Goal: Check status: Check status

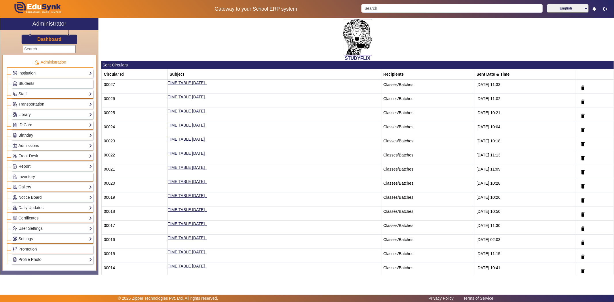
scroll to position [205, 0]
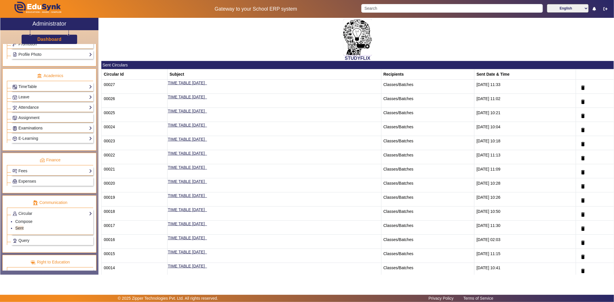
click at [70, 128] on link "Examinations" at bounding box center [52, 128] width 80 height 7
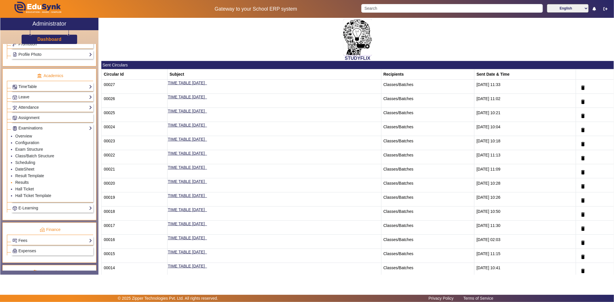
click at [25, 183] on link "Results" at bounding box center [22, 182] width 14 height 5
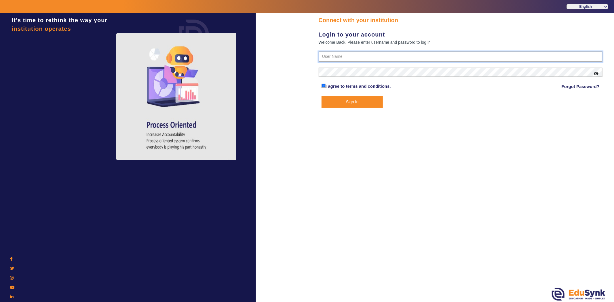
type input "6354922771"
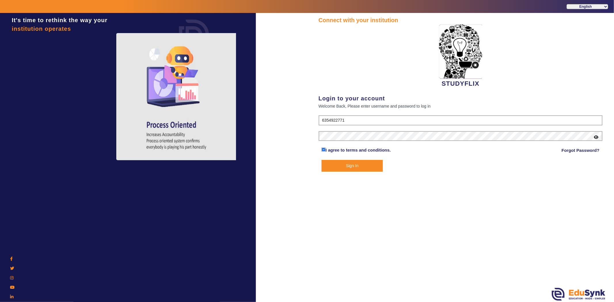
click at [342, 166] on button "Sign In" at bounding box center [351, 166] width 61 height 12
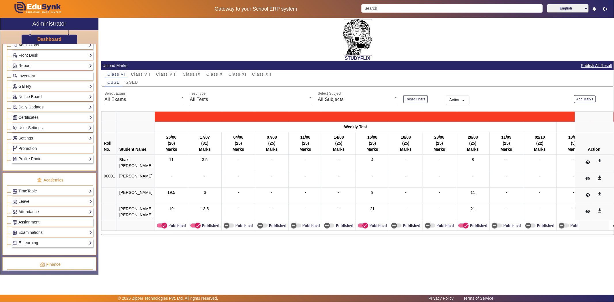
scroll to position [128, 0]
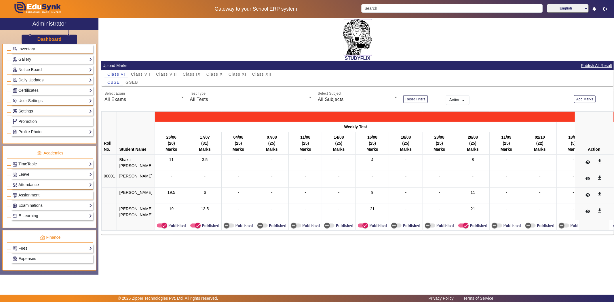
click at [45, 209] on link "Examinations" at bounding box center [52, 205] width 80 height 7
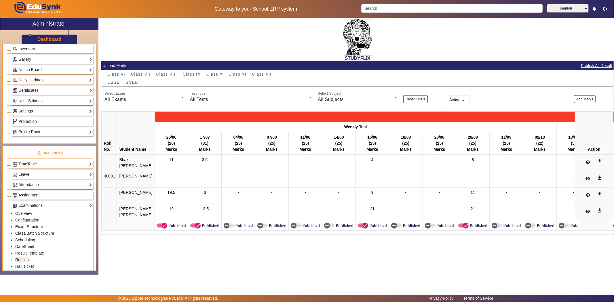
scroll to position [224, 0]
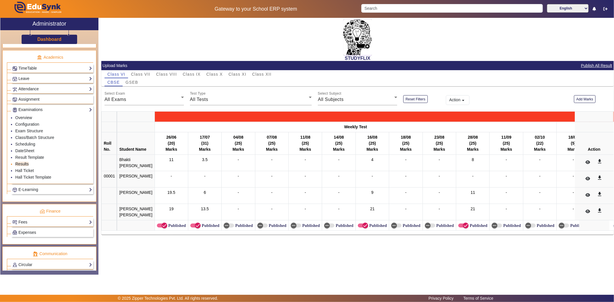
click at [24, 165] on link "Results" at bounding box center [22, 164] width 14 height 5
click at [195, 75] on span "Class IX" at bounding box center [192, 74] width 18 height 4
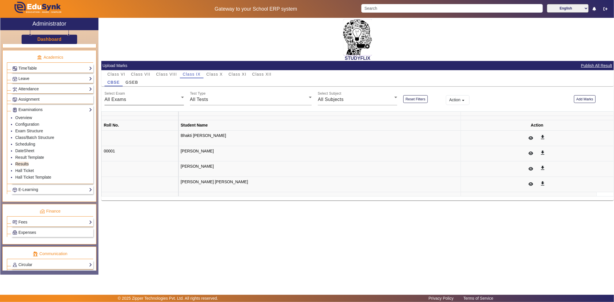
click at [153, 101] on div "All Exams" at bounding box center [142, 99] width 77 height 7
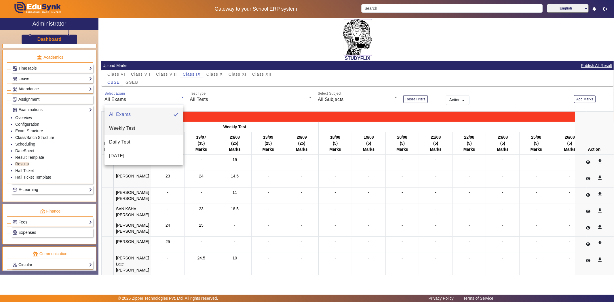
click at [140, 126] on mat-option "Weekly Test" at bounding box center [143, 128] width 79 height 14
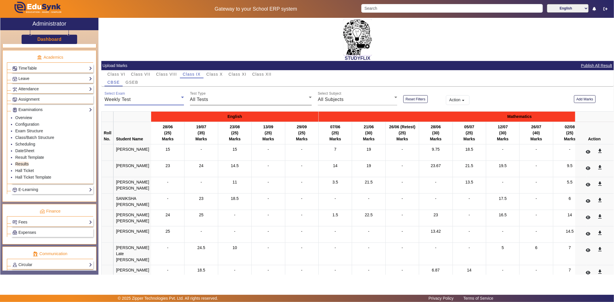
click at [263, 98] on div "All Tests" at bounding box center [249, 99] width 119 height 7
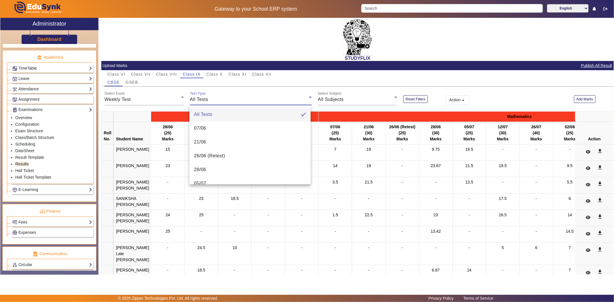
scroll to position [64, 0]
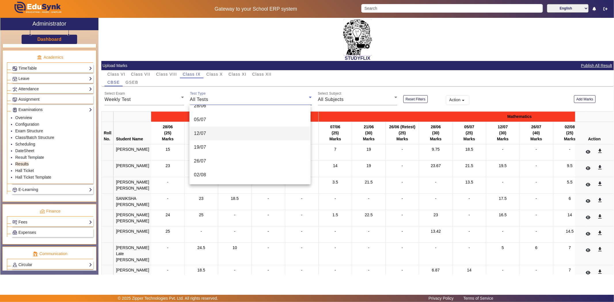
click at [255, 131] on mat-option "12/07" at bounding box center [249, 134] width 121 height 14
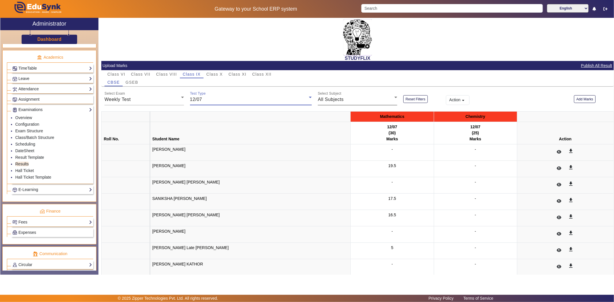
click at [362, 100] on div "All Subjects" at bounding box center [356, 99] width 77 height 7
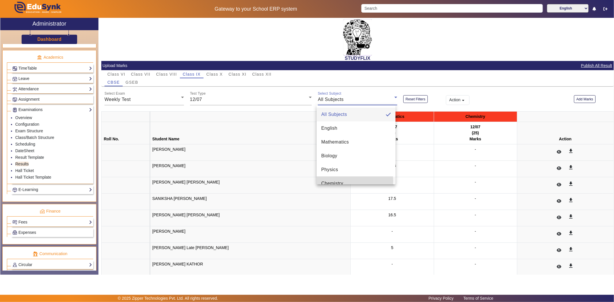
click at [349, 181] on mat-option "Chemistry" at bounding box center [355, 184] width 79 height 14
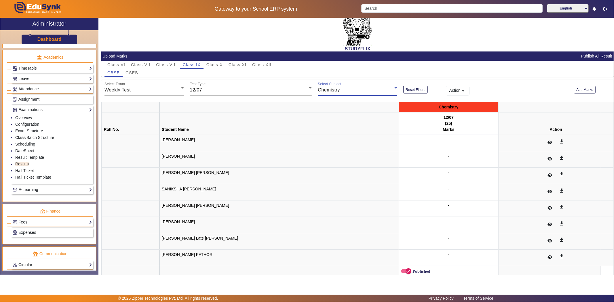
scroll to position [18, 0]
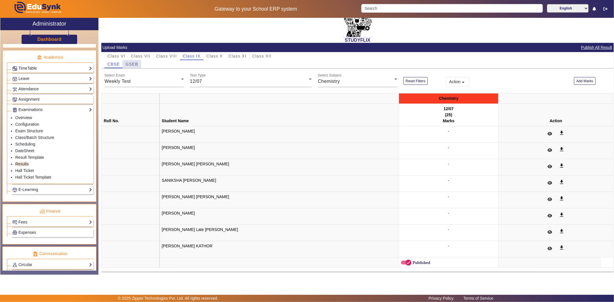
click at [133, 64] on span "GSEB" at bounding box center [131, 64] width 13 height 4
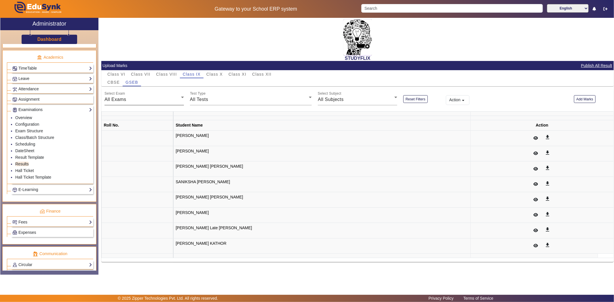
click at [140, 97] on div "All Exams" at bounding box center [142, 99] width 77 height 7
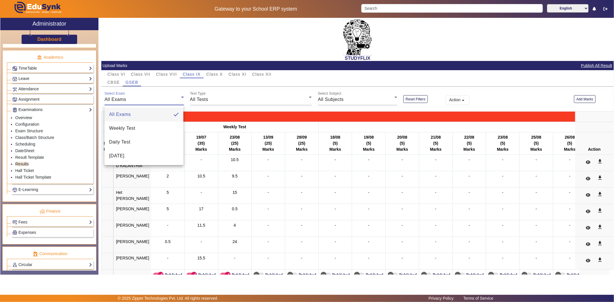
click at [140, 100] on body "Gateway to your School ERP system English हिंदी (Hindi) ಕನ್ನಡ (Kannada) தமிழ் (…" at bounding box center [307, 151] width 614 height 302
click at [147, 127] on mat-option "Weekly Test" at bounding box center [143, 128] width 79 height 14
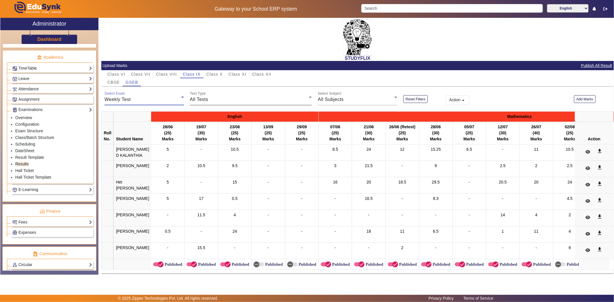
click at [226, 98] on div "All Tests" at bounding box center [249, 99] width 119 height 7
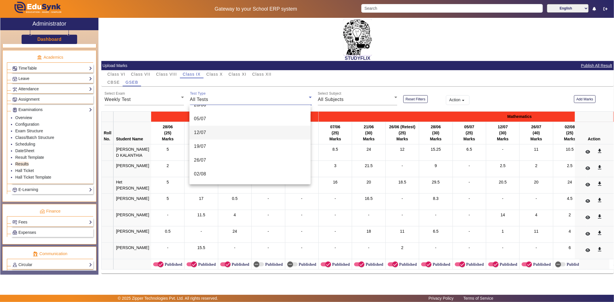
scroll to position [64, 0]
click at [211, 131] on mat-option "12/07" at bounding box center [249, 134] width 121 height 14
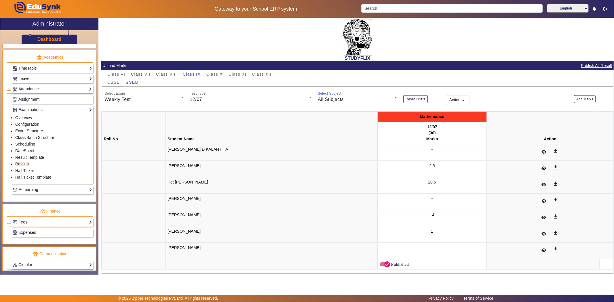
click at [340, 99] on span "All Subjects" at bounding box center [331, 99] width 26 height 5
click at [343, 177] on mat-option "Chemistry" at bounding box center [355, 184] width 79 height 14
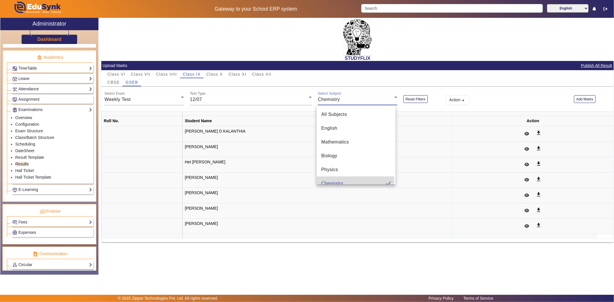
scroll to position [0, 0]
click at [212, 96] on div "12/07" at bounding box center [249, 99] width 119 height 7
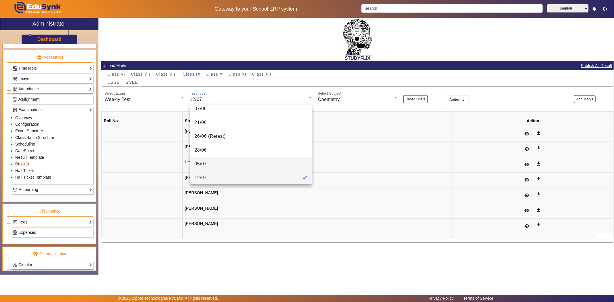
scroll to position [52, 0]
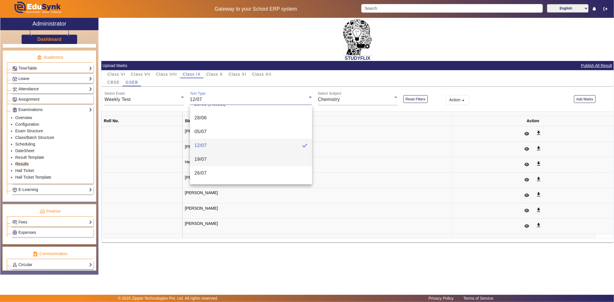
click at [218, 157] on mat-option "19/07" at bounding box center [251, 159] width 122 height 14
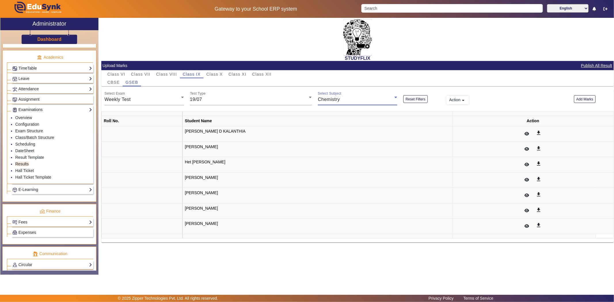
click at [378, 99] on div "Chemistry" at bounding box center [356, 99] width 77 height 7
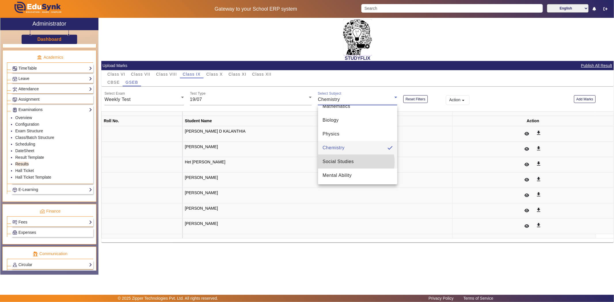
click at [352, 162] on span "Social Studies" at bounding box center [338, 161] width 31 height 7
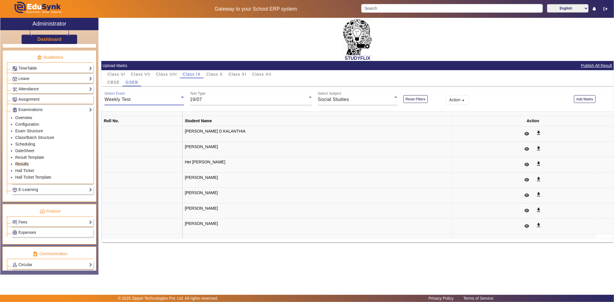
click at [157, 102] on div "Weekly Test" at bounding box center [142, 99] width 77 height 7
click at [132, 139] on mat-option "Daily Test" at bounding box center [143, 142] width 79 height 14
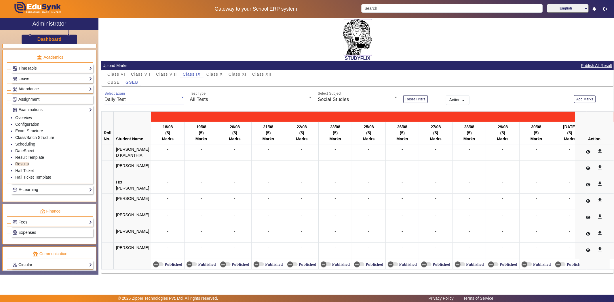
click at [141, 101] on div "Daily Test" at bounding box center [142, 99] width 77 height 7
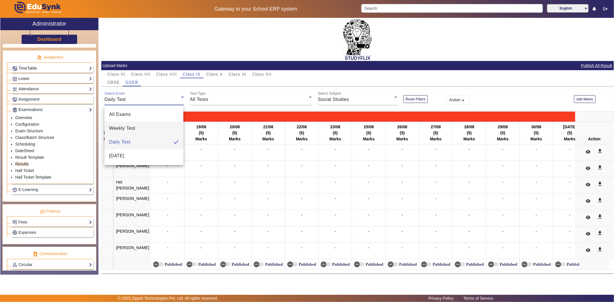
click at [136, 131] on mat-option "Weekly Test" at bounding box center [143, 128] width 79 height 14
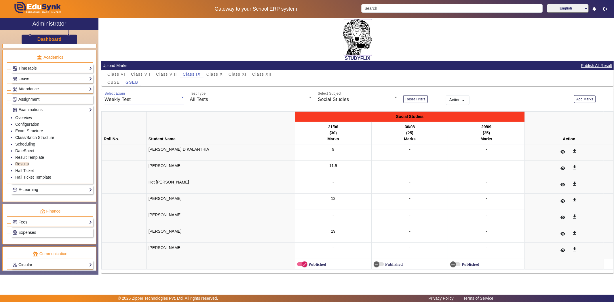
click at [220, 101] on div "All Tests" at bounding box center [249, 99] width 119 height 7
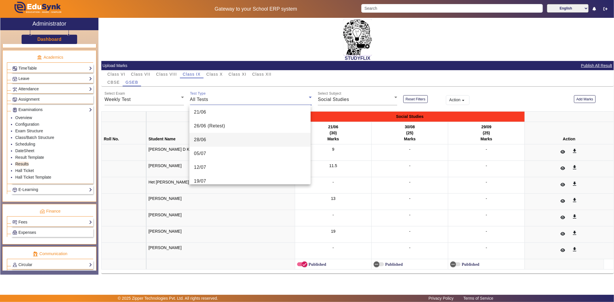
scroll to position [64, 0]
click at [211, 147] on mat-option "19/07" at bounding box center [249, 147] width 121 height 14
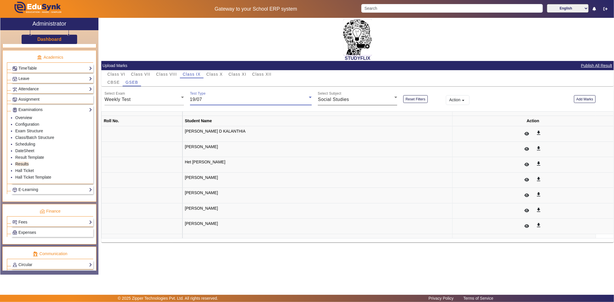
click at [371, 103] on div "Select Subject Social Studies" at bounding box center [357, 97] width 79 height 16
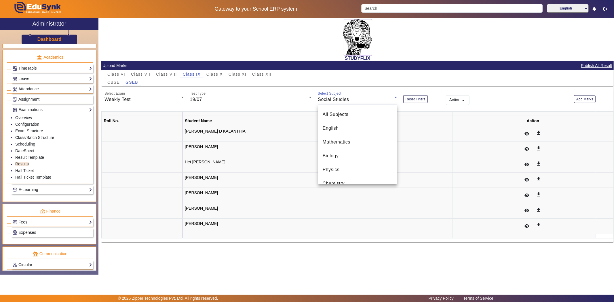
scroll to position [20, 0]
click at [372, 100] on div at bounding box center [307, 151] width 614 height 302
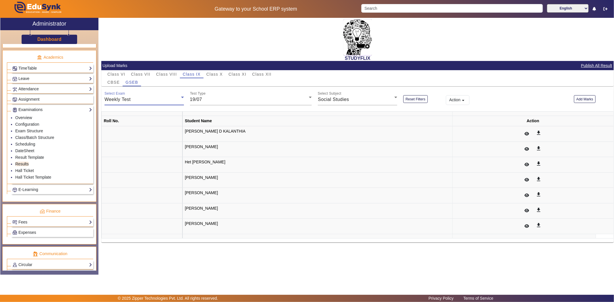
click at [137, 99] on div "Weekly Test" at bounding box center [142, 99] width 77 height 7
click at [109, 81] on div at bounding box center [307, 151] width 614 height 302
click at [110, 79] on span "CBSE" at bounding box center [113, 82] width 12 height 8
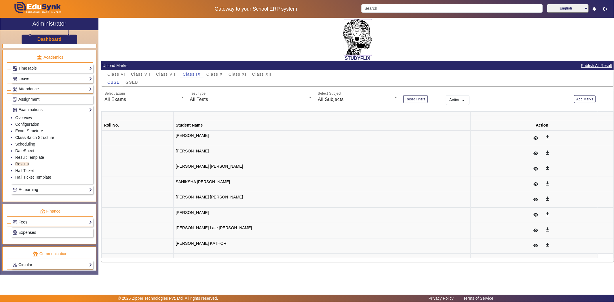
click at [157, 103] on div "Select Exam All Exams" at bounding box center [143, 97] width 79 height 16
click at [131, 100] on div "All Exams" at bounding box center [142, 99] width 77 height 7
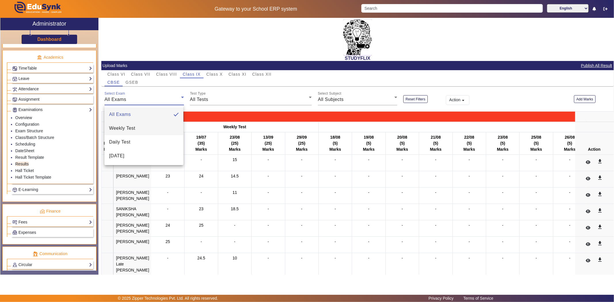
click at [114, 128] on span "Weekly Test" at bounding box center [122, 128] width 26 height 7
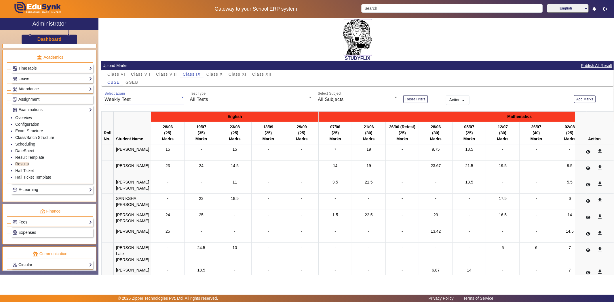
click at [218, 102] on div "All Tests" at bounding box center [249, 99] width 119 height 7
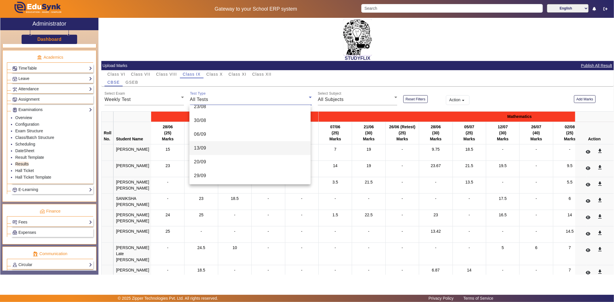
scroll to position [64, 0]
click at [207, 146] on mat-option "19/07" at bounding box center [249, 147] width 121 height 14
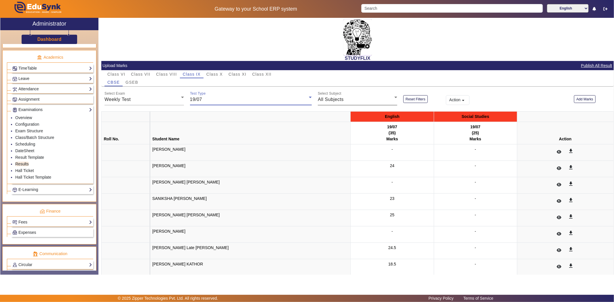
click at [342, 98] on span "All Subjects" at bounding box center [331, 99] width 26 height 5
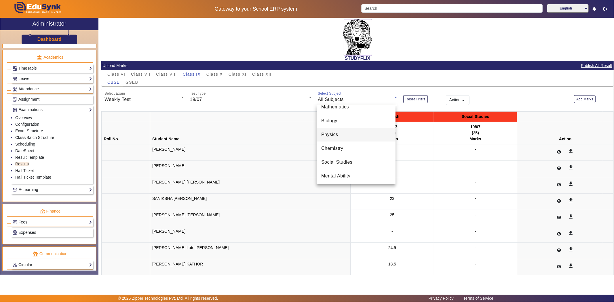
scroll to position [36, 0]
click at [344, 162] on span "Social Studies" at bounding box center [336, 161] width 31 height 7
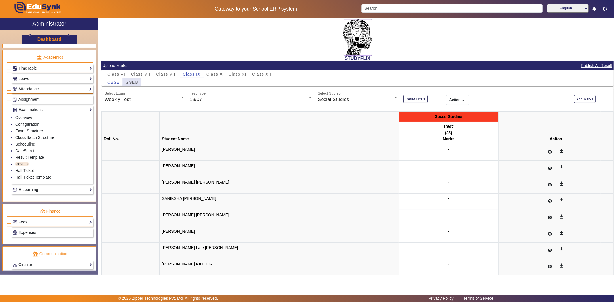
click at [135, 81] on span "GSEB" at bounding box center [131, 82] width 13 height 4
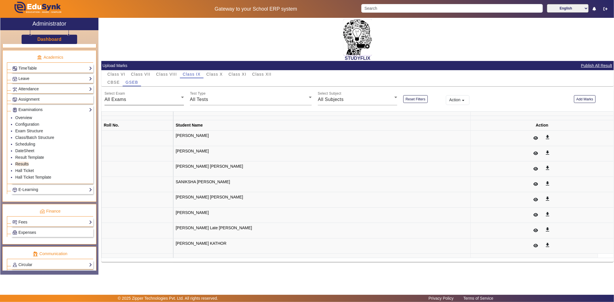
click at [156, 100] on div "All Exams" at bounding box center [142, 99] width 77 height 7
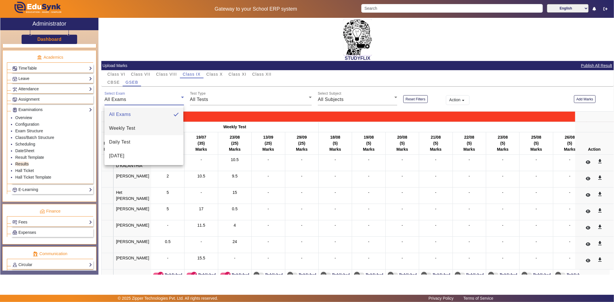
click at [126, 129] on span "Weekly Test" at bounding box center [122, 128] width 26 height 7
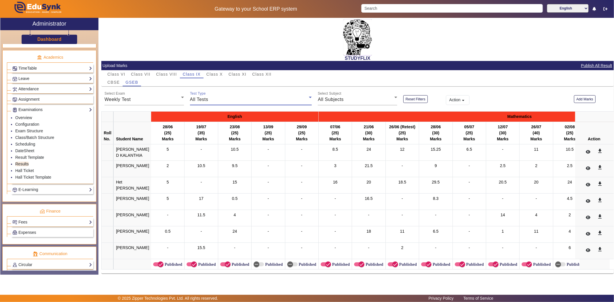
click at [226, 99] on div "All Tests" at bounding box center [249, 99] width 119 height 7
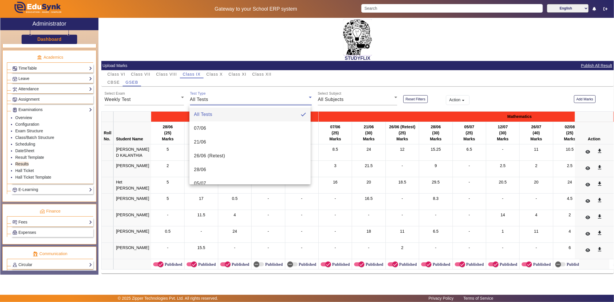
scroll to position [96, 0]
click at [217, 140] on mat-option "02/08" at bounding box center [249, 143] width 121 height 14
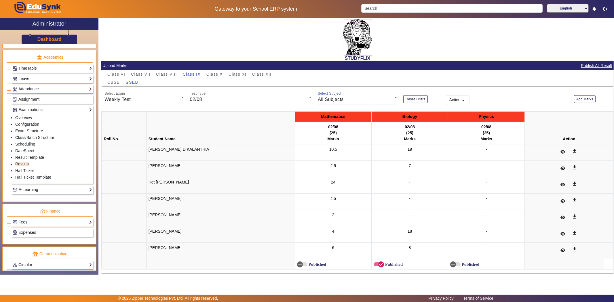
click at [353, 99] on div "All Subjects" at bounding box center [356, 99] width 77 height 7
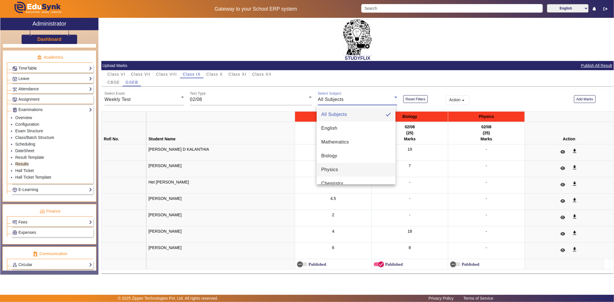
click at [358, 171] on mat-option "Physics" at bounding box center [355, 170] width 79 height 14
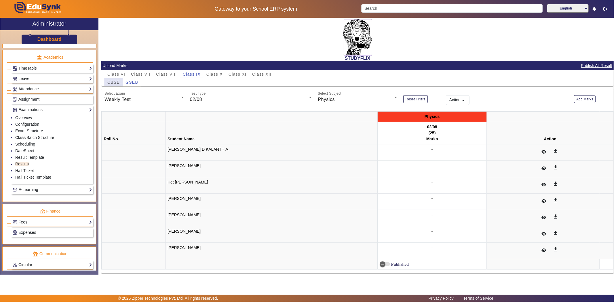
click at [113, 81] on span "CBSE" at bounding box center [113, 82] width 12 height 4
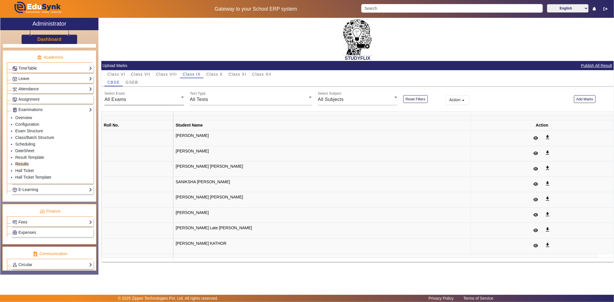
click at [143, 101] on div "All Exams" at bounding box center [142, 99] width 77 height 7
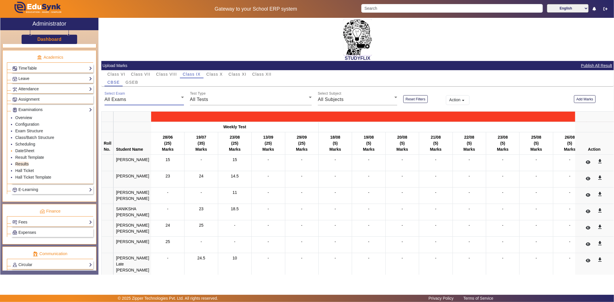
click at [152, 100] on div "All Exams" at bounding box center [142, 99] width 77 height 7
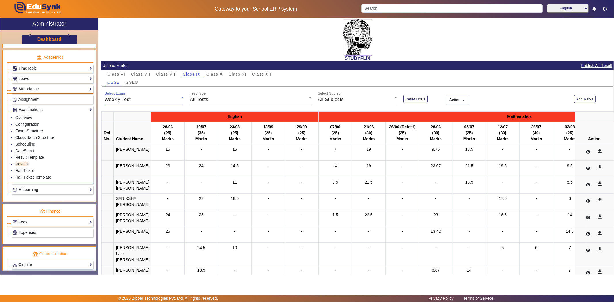
click at [211, 100] on div "All Tests" at bounding box center [249, 99] width 119 height 7
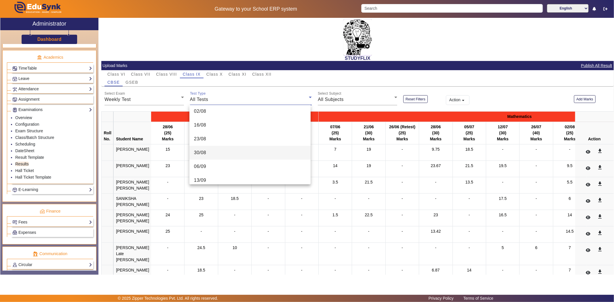
scroll to position [128, 0]
click at [217, 113] on mat-option "02/08" at bounding box center [249, 111] width 121 height 14
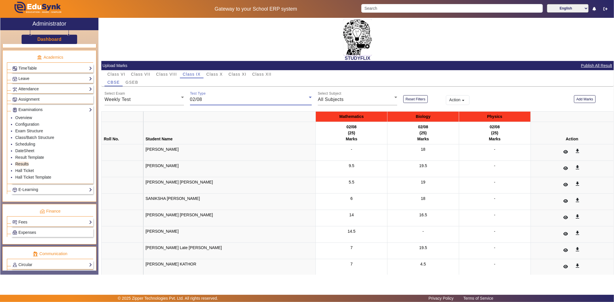
scroll to position [127, 0]
click at [339, 99] on span "All Subjects" at bounding box center [331, 99] width 26 height 5
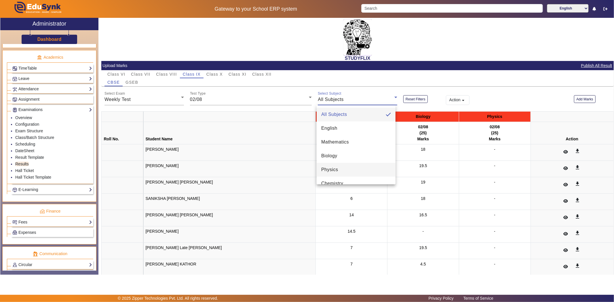
click at [340, 168] on mat-option "Physics" at bounding box center [355, 170] width 79 height 14
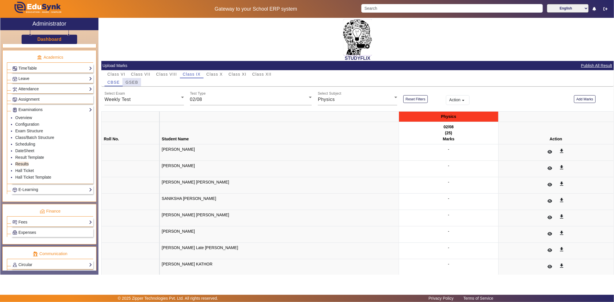
click at [129, 83] on span "GSEB" at bounding box center [131, 82] width 13 height 4
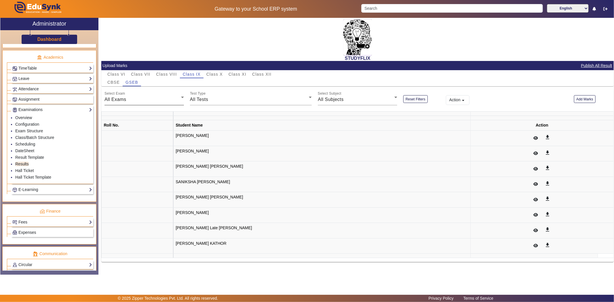
click at [147, 99] on div "All Exams" at bounding box center [142, 99] width 77 height 7
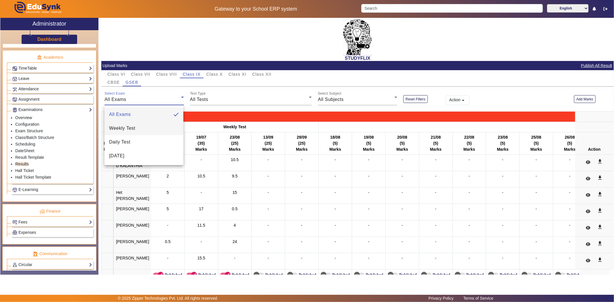
click at [133, 130] on span "Weekly Test" at bounding box center [122, 128] width 26 height 7
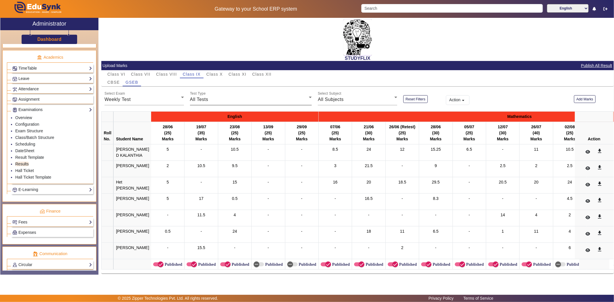
click at [252, 95] on div "Test Type All Tests" at bounding box center [251, 97] width 122 height 16
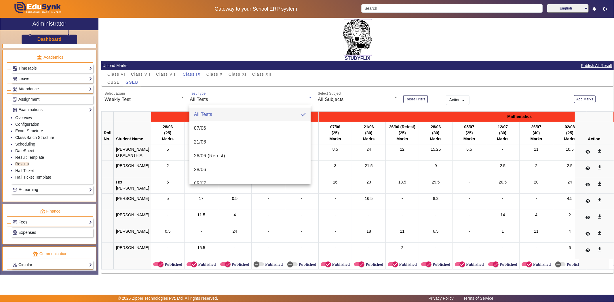
scroll to position [96, 0]
click at [219, 153] on mat-option "16/08" at bounding box center [249, 157] width 121 height 14
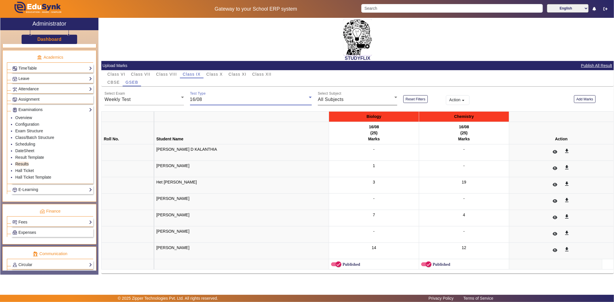
click at [332, 101] on span "All Subjects" at bounding box center [331, 99] width 26 height 5
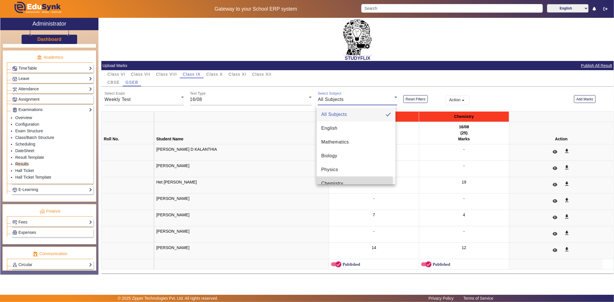
click at [344, 182] on mat-option "Chemistry" at bounding box center [355, 184] width 79 height 14
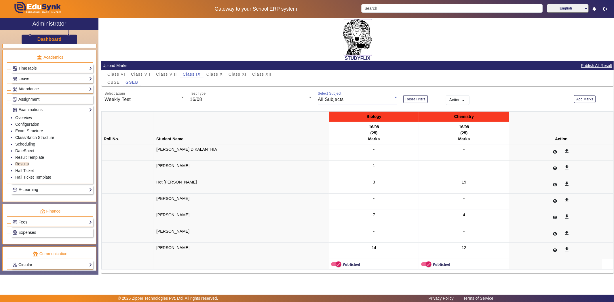
scroll to position [6, 0]
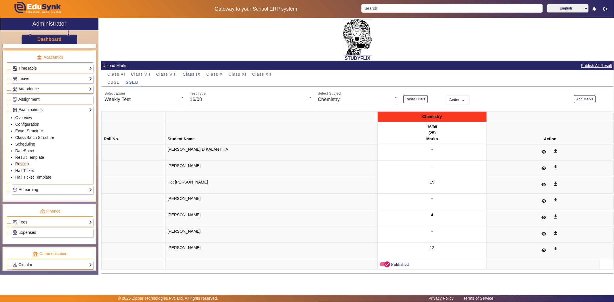
click at [225, 95] on div "Test Type 16/08" at bounding box center [251, 97] width 122 height 16
click at [212, 171] on mat-option "30/08" at bounding box center [249, 173] width 121 height 14
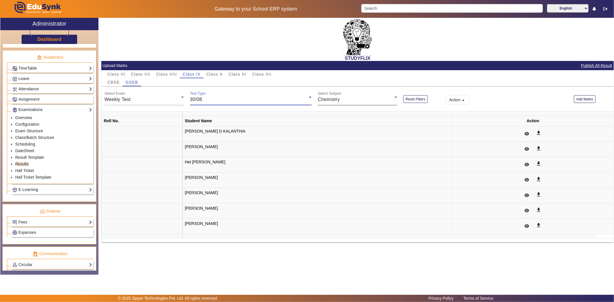
click at [349, 100] on div "Chemistry" at bounding box center [356, 99] width 77 height 7
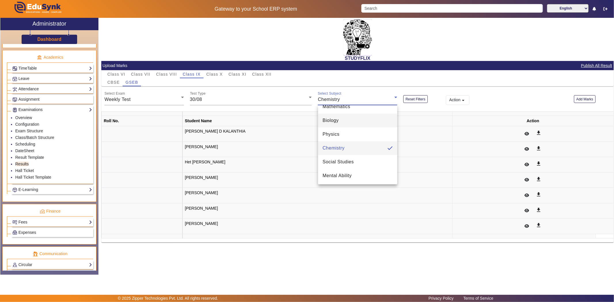
scroll to position [36, 0]
click at [354, 161] on mat-option "Social Studies" at bounding box center [357, 162] width 79 height 14
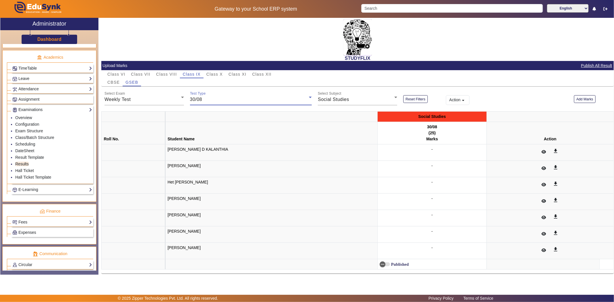
click at [207, 101] on div "30/08" at bounding box center [249, 99] width 119 height 7
click at [217, 134] on mat-option "06/09" at bounding box center [249, 134] width 121 height 14
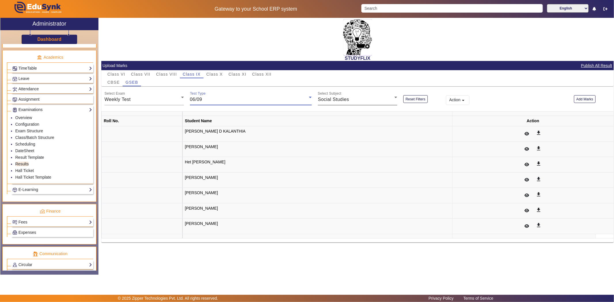
click at [341, 99] on span "Social Studies" at bounding box center [333, 99] width 31 height 5
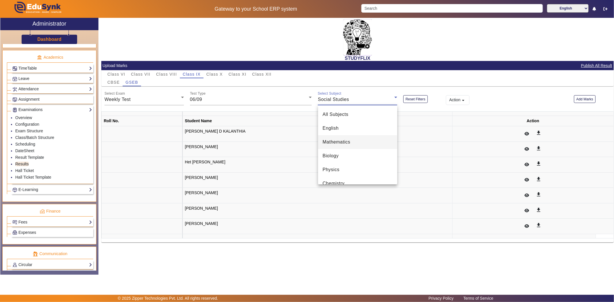
scroll to position [20, 0]
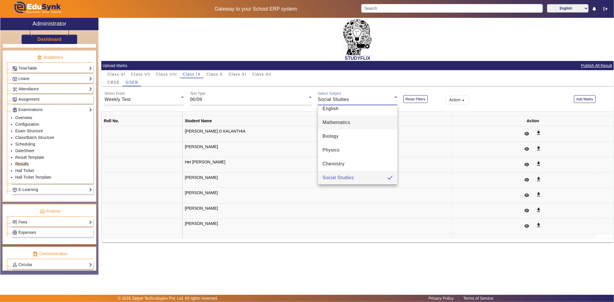
click at [331, 122] on span "Mathematics" at bounding box center [337, 122] width 28 height 7
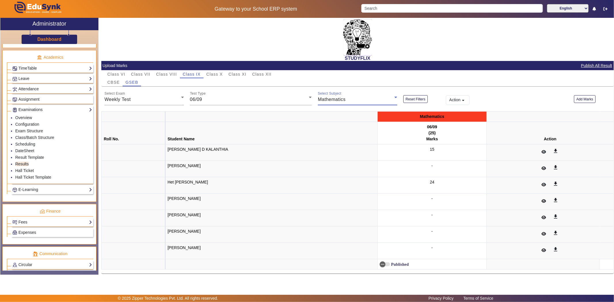
click at [325, 100] on span "Mathematics" at bounding box center [332, 99] width 28 height 5
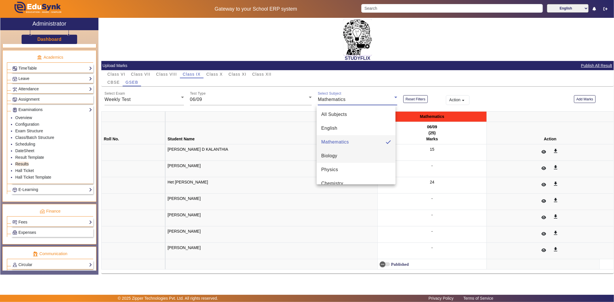
click at [355, 157] on mat-option "Biology" at bounding box center [355, 156] width 79 height 14
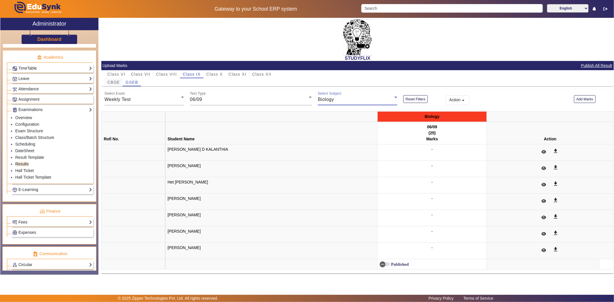
click at [119, 83] on span "CBSE" at bounding box center [113, 82] width 12 height 4
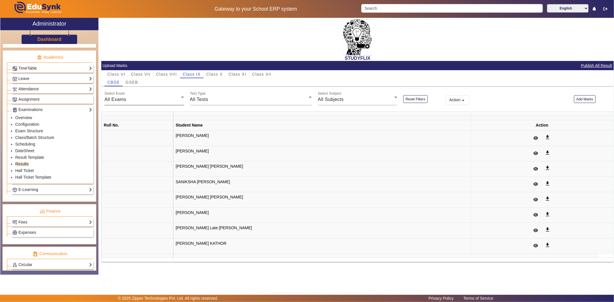
click at [142, 100] on div "All Exams" at bounding box center [142, 99] width 77 height 7
click at [170, 99] on div "All Exams" at bounding box center [142, 99] width 77 height 7
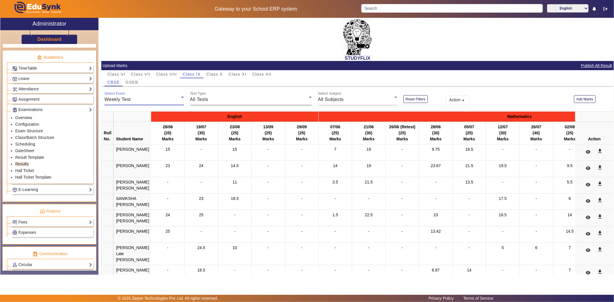
click at [245, 102] on div "All Tests" at bounding box center [249, 99] width 119 height 7
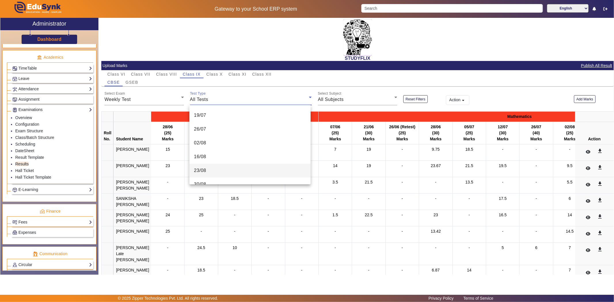
scroll to position [128, 0]
click at [221, 165] on mat-option "06/09" at bounding box center [249, 166] width 121 height 14
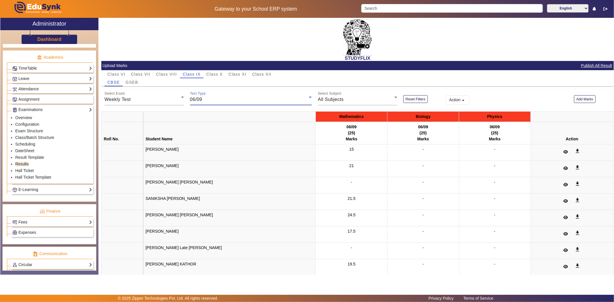
click at [207, 100] on div "06/09" at bounding box center [249, 99] width 119 height 7
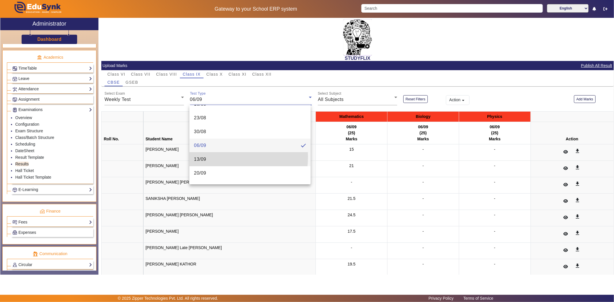
click at [216, 157] on mat-option "13/09" at bounding box center [249, 159] width 121 height 14
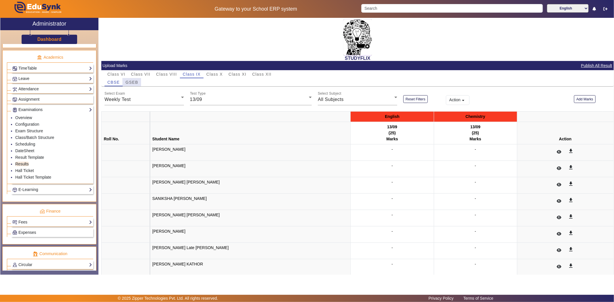
click at [130, 81] on span "GSEB" at bounding box center [131, 82] width 13 height 4
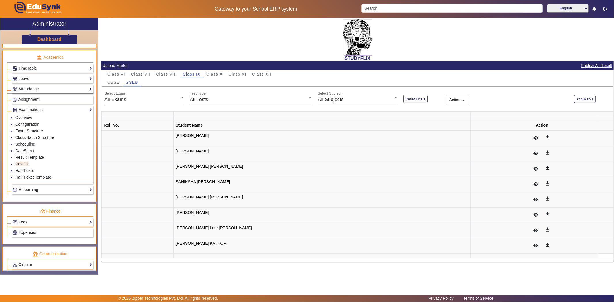
click at [133, 100] on div "All Exams" at bounding box center [142, 99] width 77 height 7
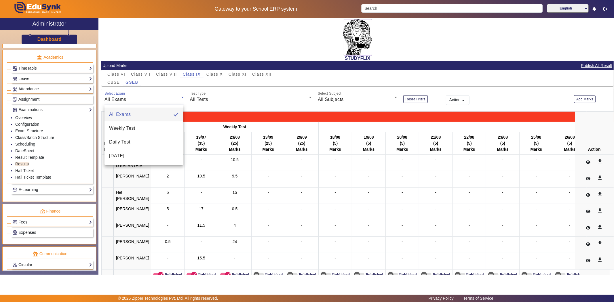
click at [154, 99] on div "All Exams" at bounding box center [142, 99] width 77 height 7
click at [134, 135] on mat-option "Daily Test" at bounding box center [143, 142] width 79 height 14
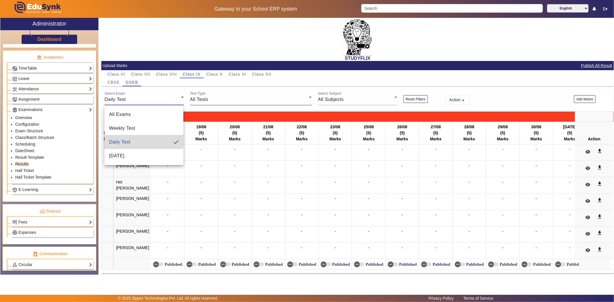
click at [213, 99] on div "All Tests" at bounding box center [249, 99] width 119 height 7
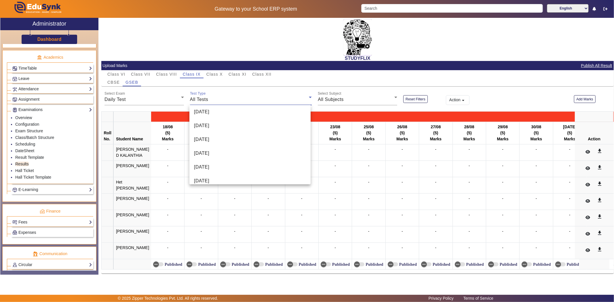
scroll to position [255, 0]
click at [209, 173] on span "[DATE]" at bounding box center [201, 176] width 15 height 7
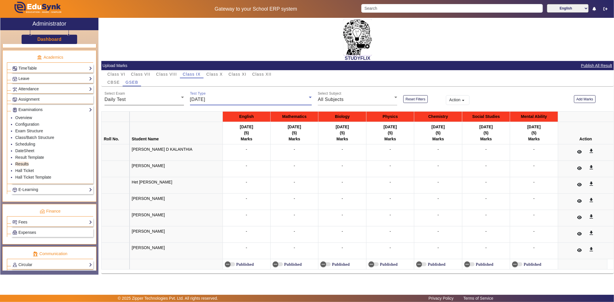
click at [162, 96] on div "Daily Test" at bounding box center [142, 99] width 77 height 7
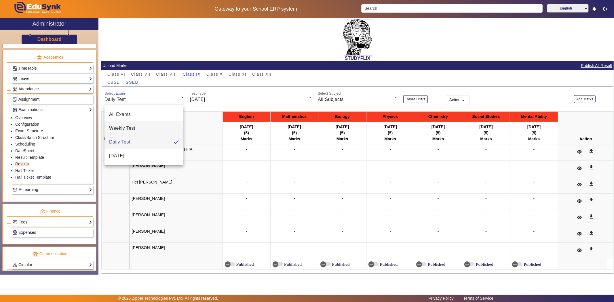
click at [151, 126] on mat-option "Weekly Test" at bounding box center [143, 128] width 79 height 14
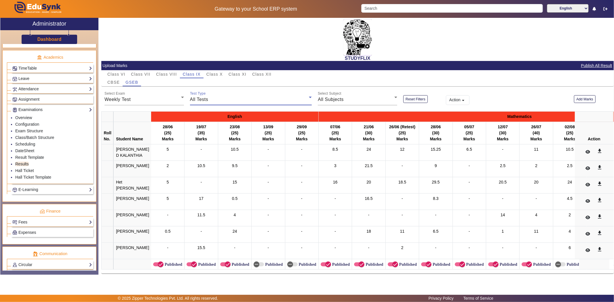
click at [223, 102] on div "All Tests" at bounding box center [249, 99] width 119 height 7
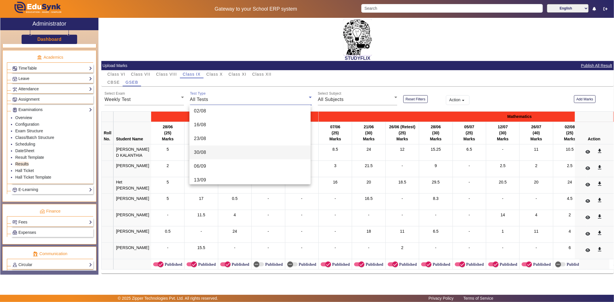
scroll to position [160, 0]
click at [232, 147] on mat-option "13/09" at bounding box center [249, 148] width 121 height 14
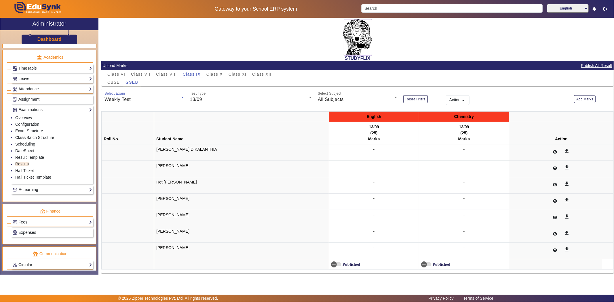
click at [134, 101] on div "Weekly Test" at bounding box center [142, 99] width 77 height 7
click at [226, 100] on div at bounding box center [307, 151] width 614 height 302
click at [226, 100] on div "13/09" at bounding box center [249, 99] width 119 height 7
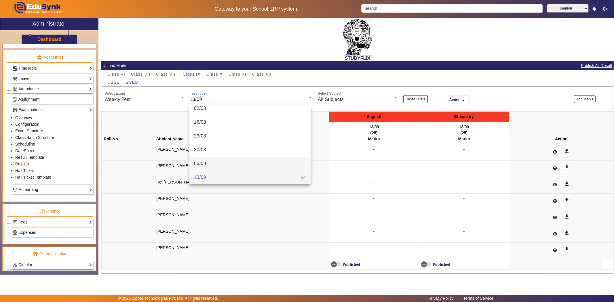
scroll to position [160, 0]
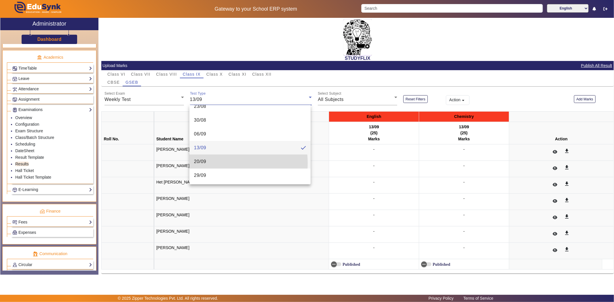
click at [216, 163] on mat-option "20/09" at bounding box center [249, 162] width 121 height 14
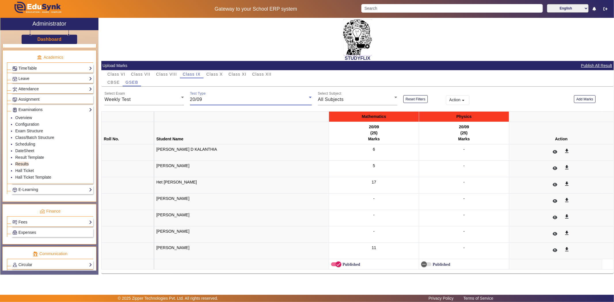
click at [221, 100] on div "20/09" at bounding box center [249, 99] width 119 height 7
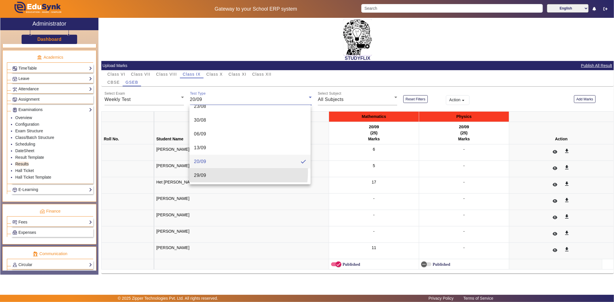
drag, startPoint x: 228, startPoint y: 172, endPoint x: 231, endPoint y: 172, distance: 3.2
click at [229, 172] on mat-option "29/09" at bounding box center [249, 176] width 121 height 14
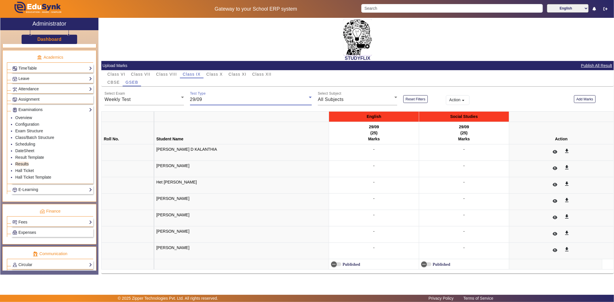
click at [220, 101] on div "29/09" at bounding box center [249, 99] width 119 height 7
click at [213, 100] on div at bounding box center [307, 151] width 614 height 302
click at [225, 98] on div "29/09" at bounding box center [249, 99] width 119 height 7
click at [503, 74] on div at bounding box center [307, 151] width 614 height 302
click at [116, 72] on span "Class VI" at bounding box center [116, 74] width 18 height 4
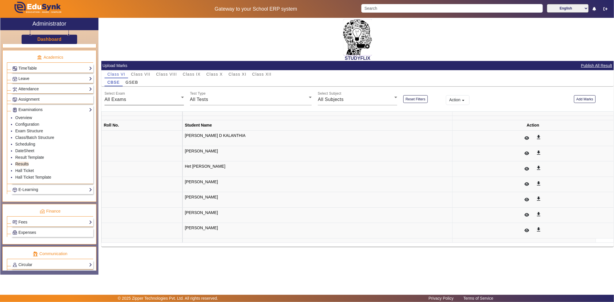
click at [161, 104] on div "Select Exam All Exams" at bounding box center [143, 97] width 79 height 16
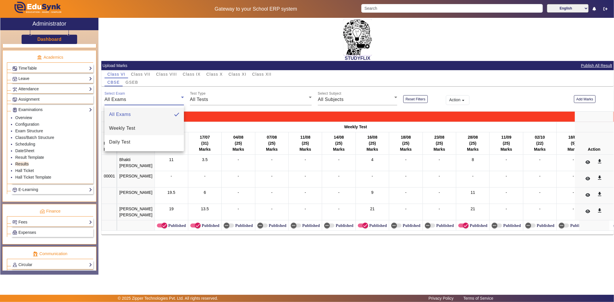
click at [149, 131] on mat-option "Weekly Test" at bounding box center [143, 128] width 79 height 14
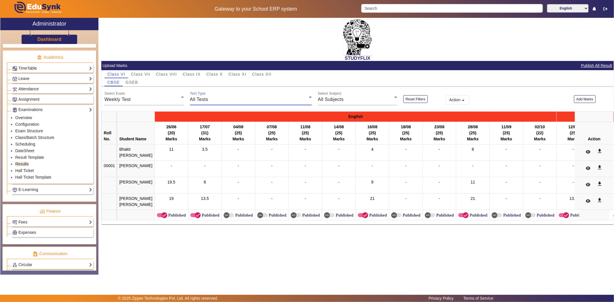
click at [247, 98] on div "All Tests" at bounding box center [249, 99] width 119 height 7
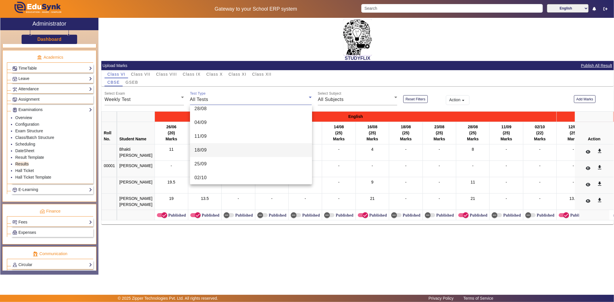
scroll to position [270, 0]
click at [147, 75] on div at bounding box center [307, 151] width 614 height 302
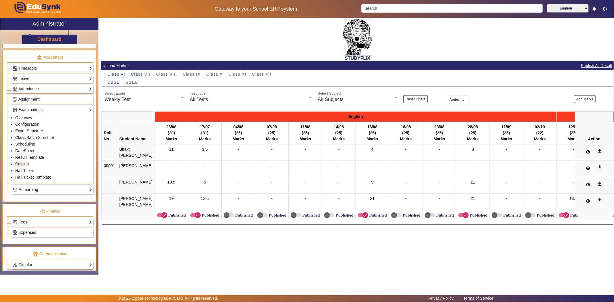
click at [145, 74] on span "Class VII" at bounding box center [140, 74] width 19 height 4
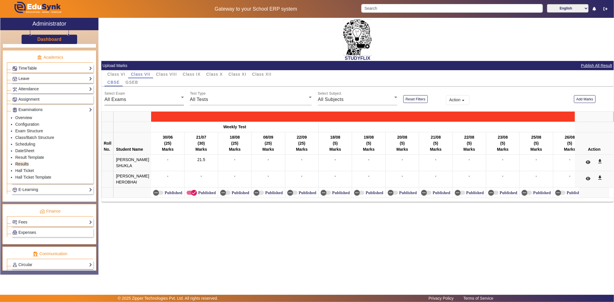
click at [151, 99] on div "All Exams" at bounding box center [142, 99] width 77 height 7
click at [136, 130] on mat-option "Weekly Test" at bounding box center [143, 128] width 79 height 14
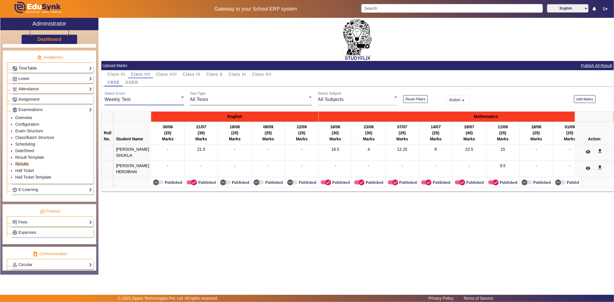
click at [237, 102] on div "All Tests" at bounding box center [249, 99] width 119 height 7
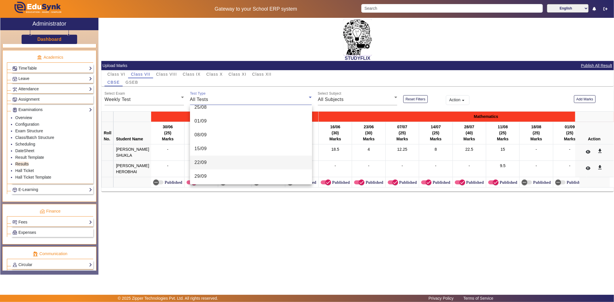
scroll to position [201, 0]
drag, startPoint x: 160, startPoint y: 69, endPoint x: 160, endPoint y: 72, distance: 2.9
click at [160, 69] on div at bounding box center [307, 151] width 614 height 302
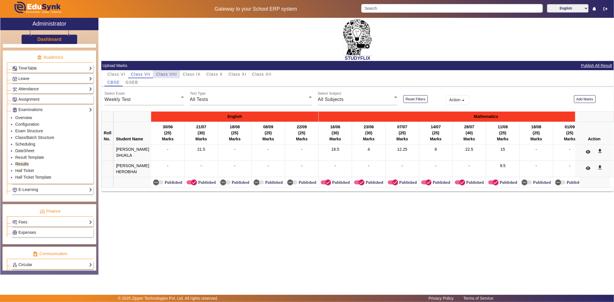
click at [163, 70] on span "Class VIII" at bounding box center [166, 74] width 21 height 8
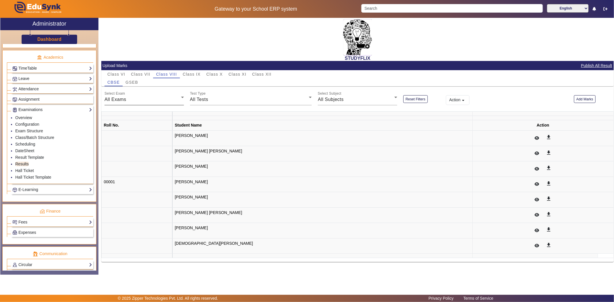
click at [159, 100] on div "All Exams" at bounding box center [142, 99] width 77 height 7
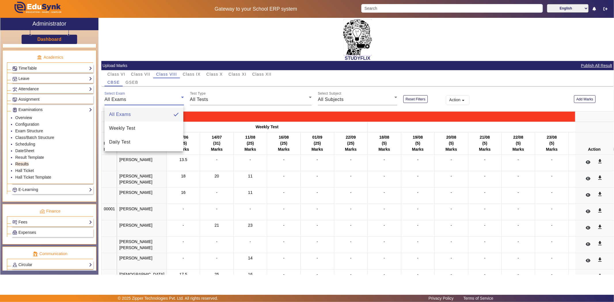
click at [164, 101] on div "All Exams" at bounding box center [142, 99] width 77 height 7
click at [142, 133] on mat-option "Weekly Test" at bounding box center [143, 128] width 79 height 14
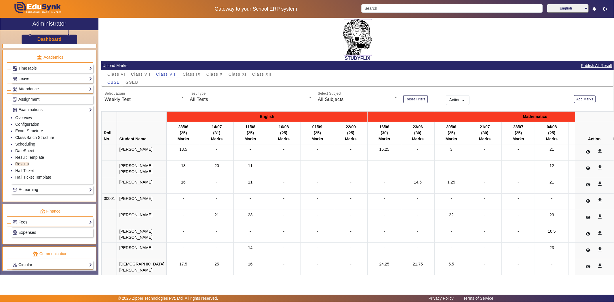
click at [277, 109] on div "English Mathematics Biology Physics Chemistry Social Studies Mental Ability Rol…" at bounding box center [357, 197] width 512 height 185
click at [276, 104] on div "Test Type All Tests" at bounding box center [251, 97] width 122 height 16
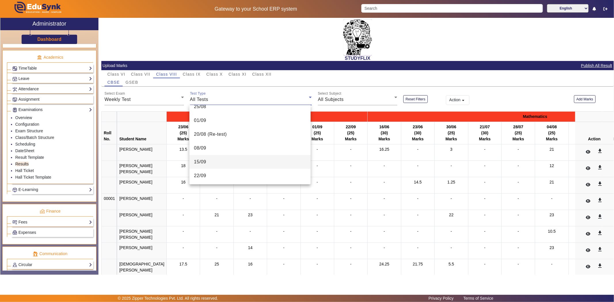
scroll to position [174, 0]
click at [197, 75] on div at bounding box center [307, 151] width 614 height 302
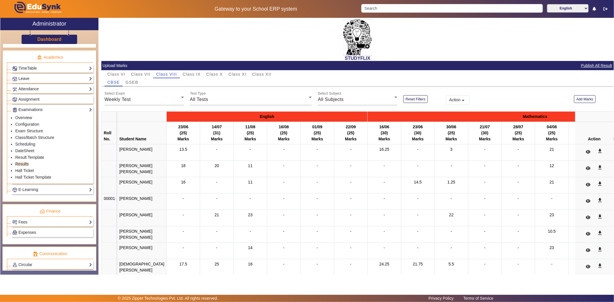
click at [196, 74] on span "Class IX" at bounding box center [192, 74] width 18 height 4
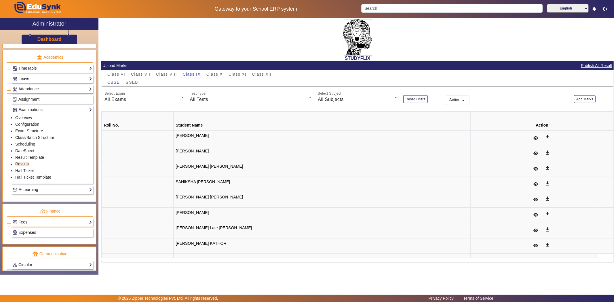
click at [159, 98] on div "All Exams" at bounding box center [142, 99] width 77 height 7
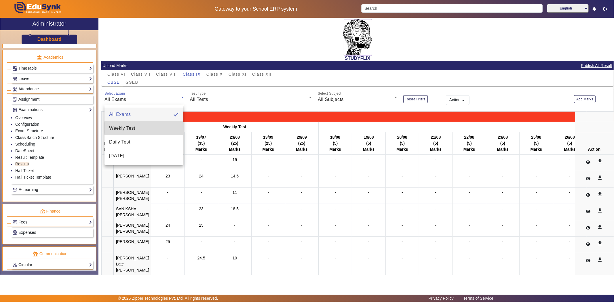
click at [150, 128] on mat-option "Weekly Test" at bounding box center [143, 128] width 79 height 14
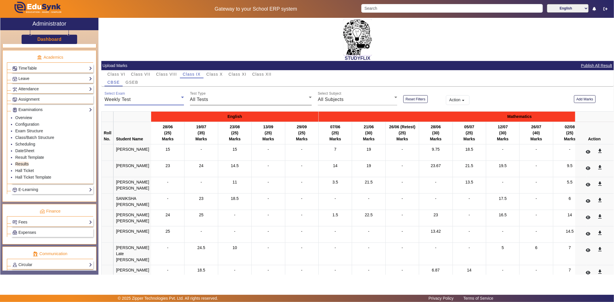
click at [242, 97] on div "All Tests" at bounding box center [249, 99] width 119 height 7
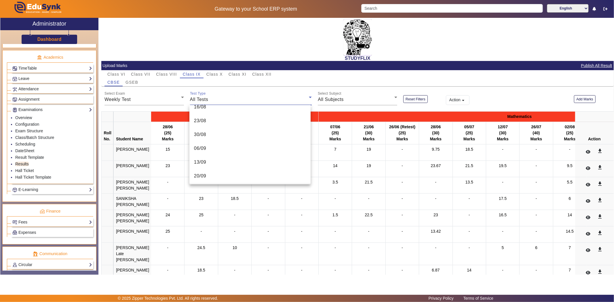
scroll to position [160, 0]
click at [215, 76] on div at bounding box center [307, 151] width 614 height 302
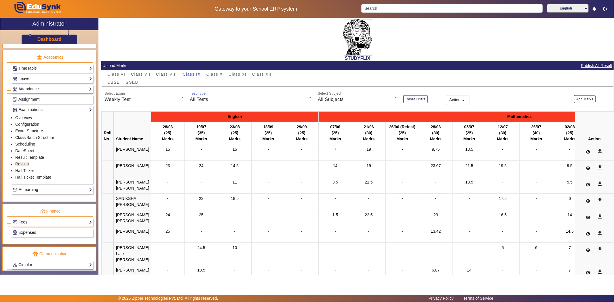
click at [215, 76] on span "Class X" at bounding box center [214, 74] width 16 height 4
click at [213, 74] on span "Class X" at bounding box center [214, 74] width 16 height 4
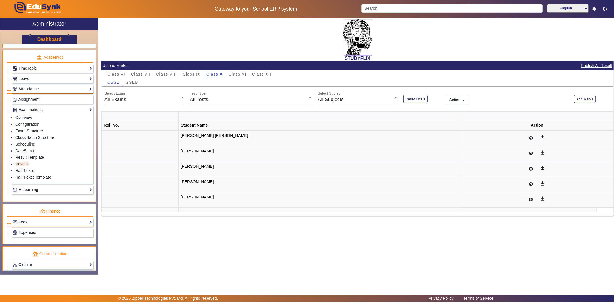
click at [141, 98] on div "All Exams" at bounding box center [142, 99] width 77 height 7
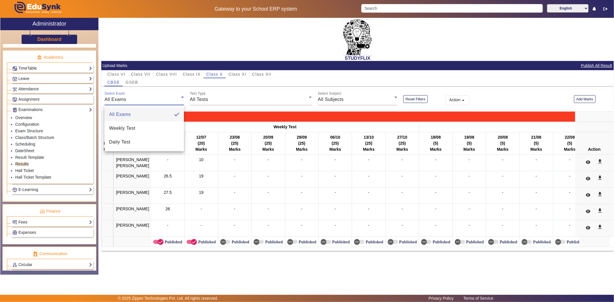
click at [156, 99] on div at bounding box center [307, 151] width 614 height 302
click at [140, 99] on div "All Exams" at bounding box center [142, 99] width 77 height 7
drag, startPoint x: 157, startPoint y: 130, endPoint x: 184, endPoint y: 132, distance: 27.1
click at [157, 130] on mat-option "Weekly Test" at bounding box center [143, 128] width 79 height 14
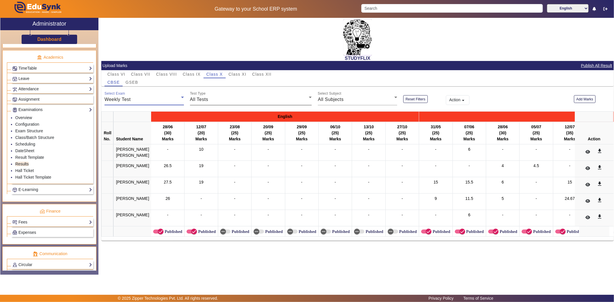
click at [231, 97] on div "All Tests" at bounding box center [249, 99] width 119 height 7
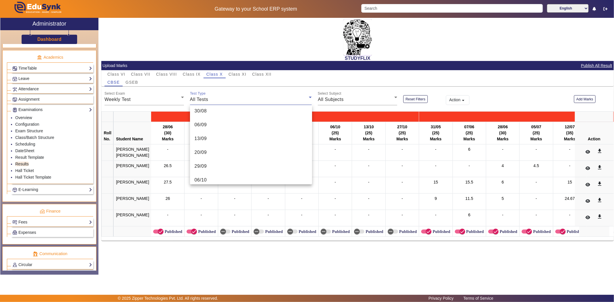
scroll to position [201, 0]
click at [237, 72] on div at bounding box center [307, 151] width 614 height 302
click at [237, 76] on span "Class XI" at bounding box center [237, 74] width 18 height 8
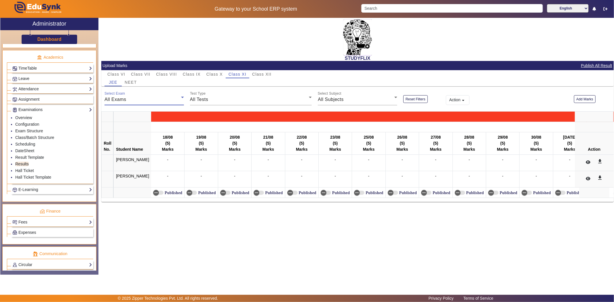
click at [153, 98] on div "All Exams" at bounding box center [142, 99] width 77 height 7
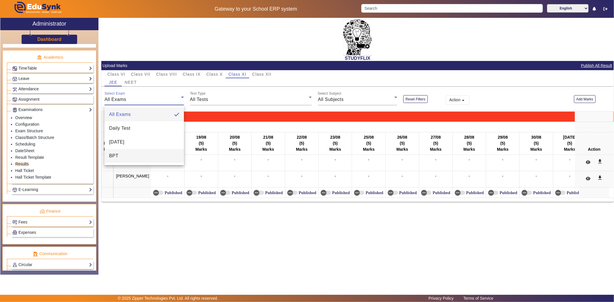
click at [142, 157] on mat-option "BPT" at bounding box center [143, 156] width 79 height 14
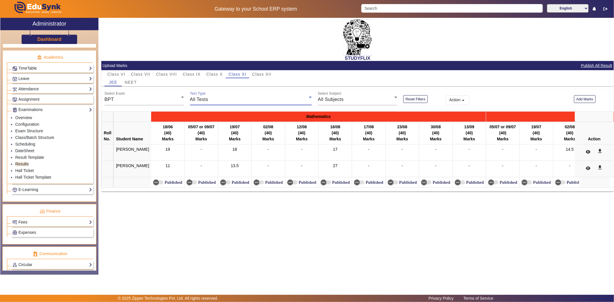
click at [246, 102] on div "All Tests" at bounding box center [249, 99] width 119 height 7
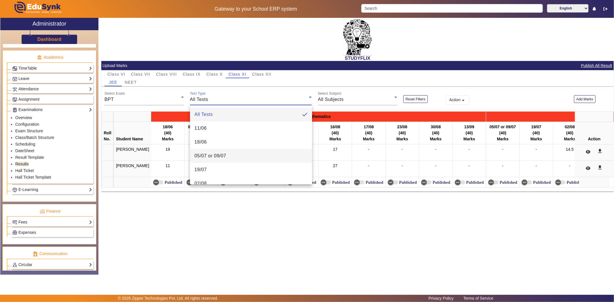
scroll to position [91, 0]
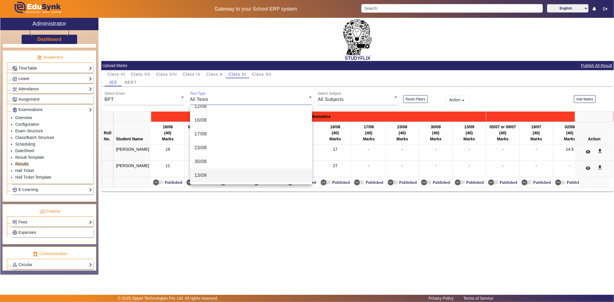
click at [243, 173] on mat-option "13/09" at bounding box center [251, 176] width 122 height 14
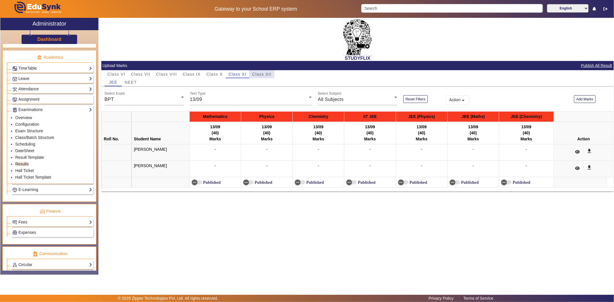
click at [261, 74] on span "Class XII" at bounding box center [261, 74] width 19 height 4
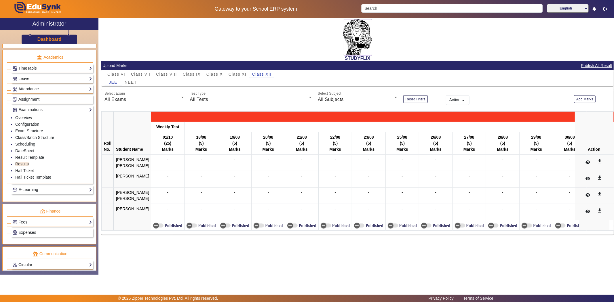
click at [146, 104] on div "Select Exam All Exams" at bounding box center [143, 97] width 79 height 16
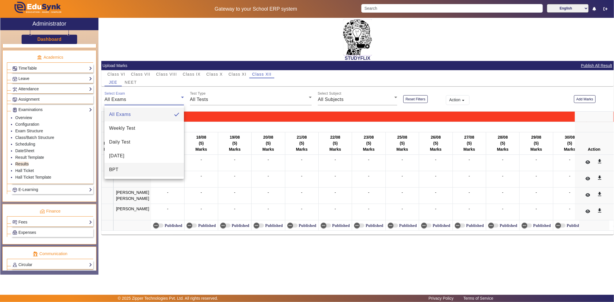
click at [129, 170] on mat-option "BPT" at bounding box center [143, 170] width 79 height 14
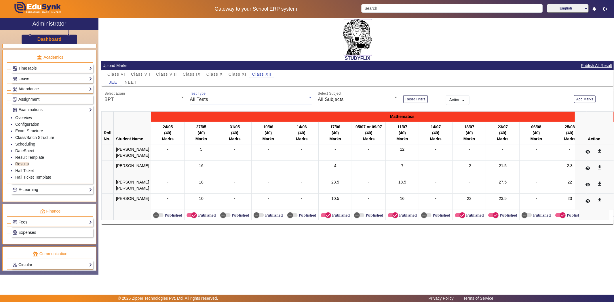
click at [227, 98] on div "All Tests" at bounding box center [249, 99] width 119 height 7
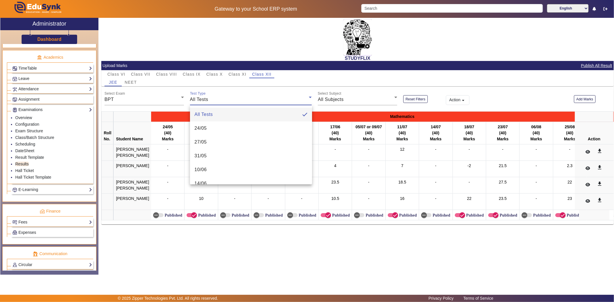
scroll to position [146, 0]
click at [268, 239] on div at bounding box center [307, 151] width 614 height 302
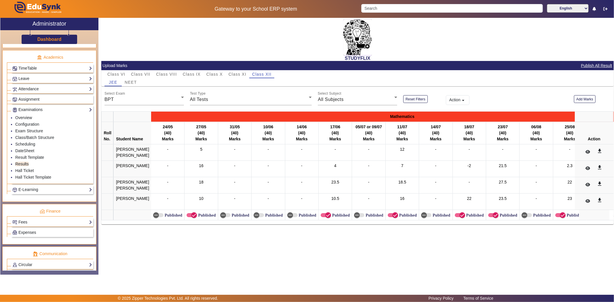
click at [390, 51] on div "STUDYFLIX" at bounding box center [357, 39] width 512 height 43
click at [172, 46] on div "STUDYFLIX" at bounding box center [357, 39] width 512 height 43
